Goal: Task Accomplishment & Management: Manage account settings

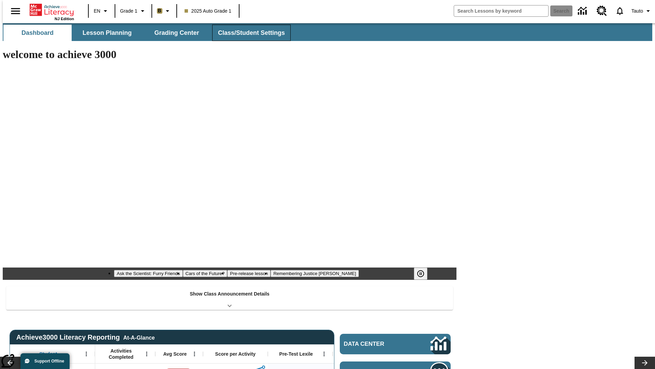
click at [248, 33] on button "Class/Student Settings" at bounding box center [251, 33] width 79 height 16
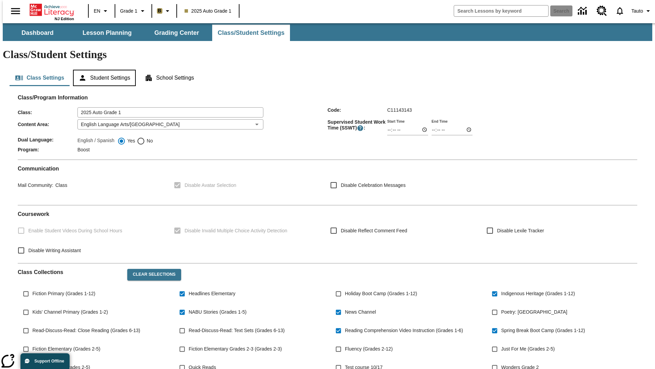
click at [103, 70] on button "Student Settings" at bounding box center [104, 78] width 62 height 16
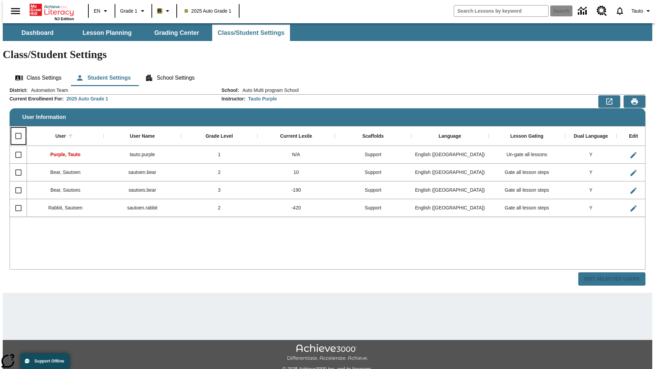
click at [15, 129] on input "Select all rows" at bounding box center [18, 136] width 14 height 14
checkbox input "true"
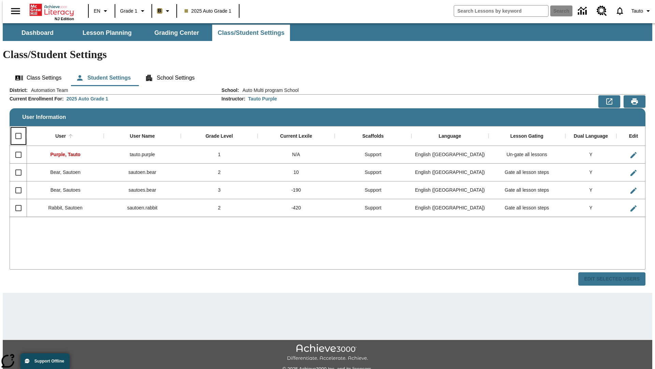
checkbox input "true"
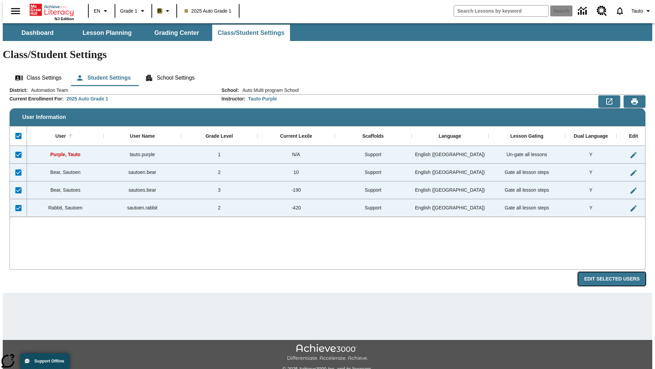
click at [617, 272] on button "Edit Selected Users" at bounding box center [612, 278] width 67 height 13
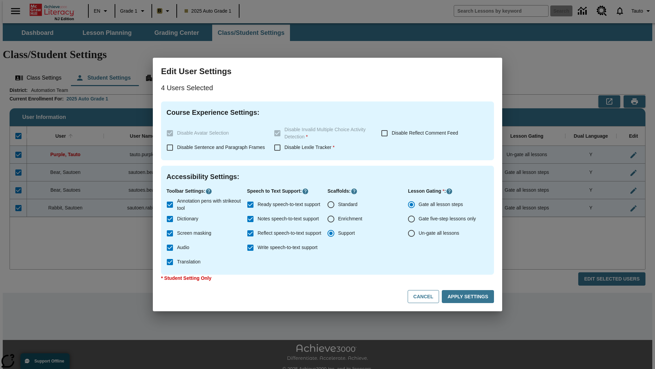
click at [331, 219] on input "Enrichment" at bounding box center [331, 219] width 14 height 14
click at [427, 296] on button "Cancel" at bounding box center [423, 296] width 31 height 13
radio input "false"
radio input "true"
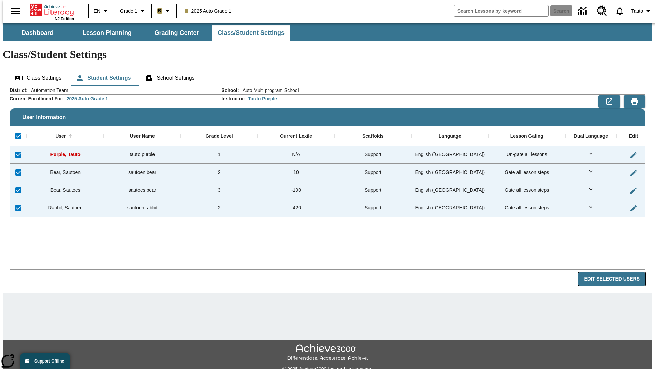
click at [617, 272] on button "Edit Selected Users" at bounding box center [612, 278] width 67 height 13
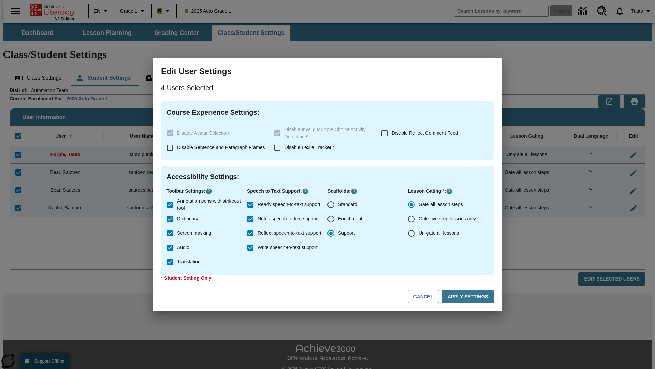
click at [331, 219] on input "Enrichment" at bounding box center [331, 219] width 14 height 14
radio input "true"
click at [469, 296] on button "Apply Settings" at bounding box center [468, 296] width 52 height 13
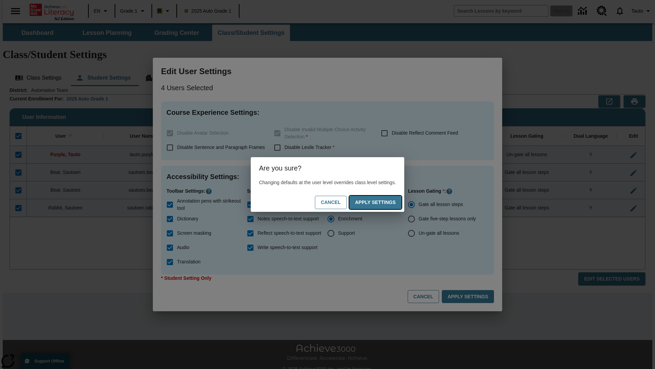
click at [382, 202] on button "Apply Settings" at bounding box center [376, 202] width 52 height 13
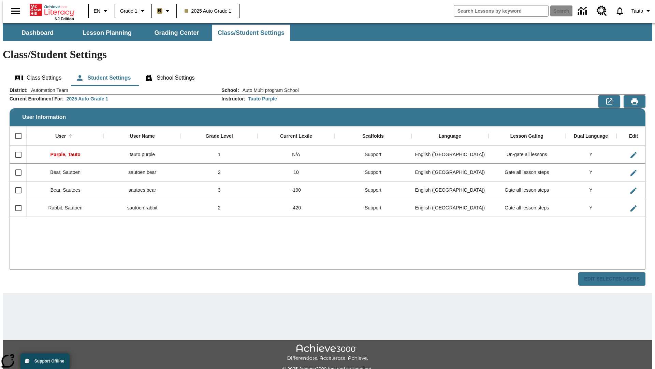
checkbox input "false"
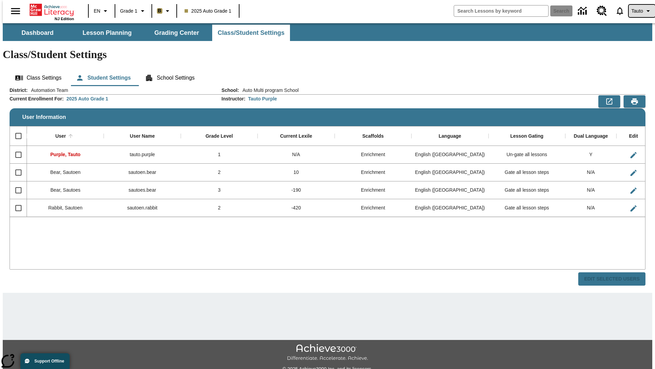
click at [639, 11] on span "Tauto" at bounding box center [638, 11] width 12 height 7
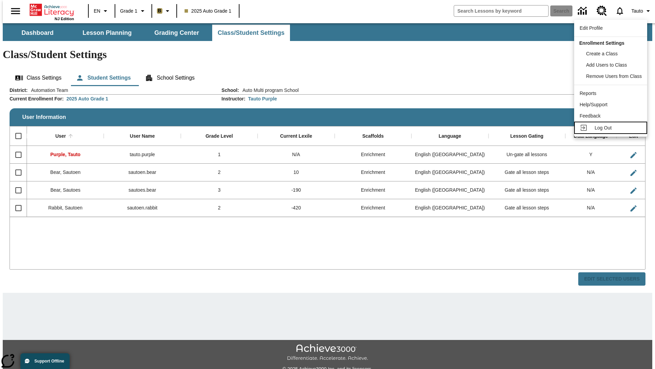
click at [612, 128] on span "Log Out" at bounding box center [603, 127] width 17 height 5
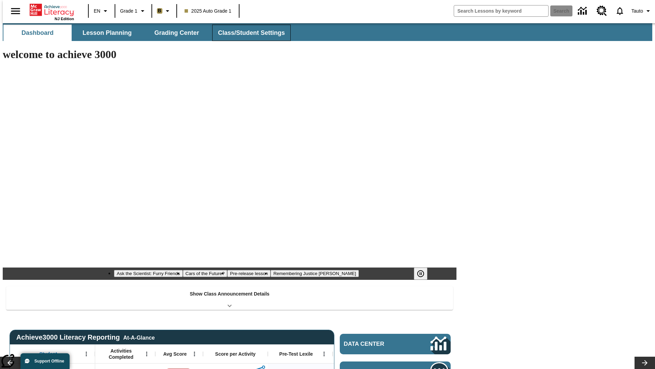
click at [248, 33] on button "Class/Student Settings" at bounding box center [251, 33] width 79 height 16
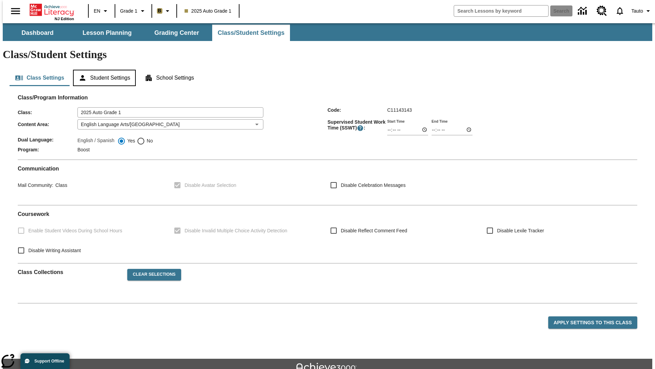
click at [103, 70] on button "Student Settings" at bounding box center [104, 78] width 62 height 16
